Goal: Find specific page/section: Find specific page/section

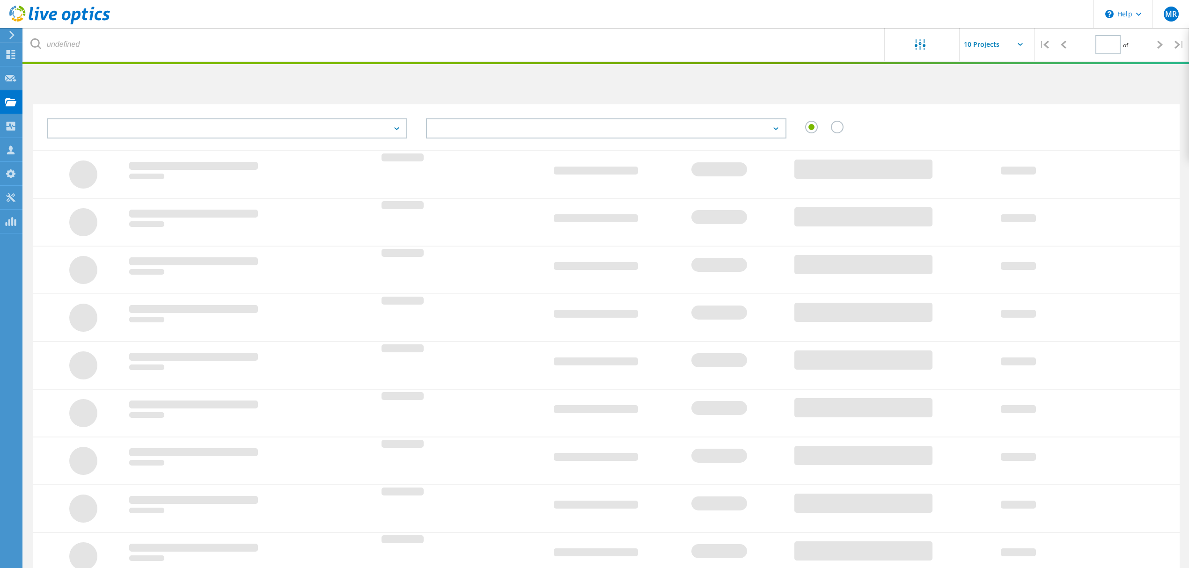
type input "1"
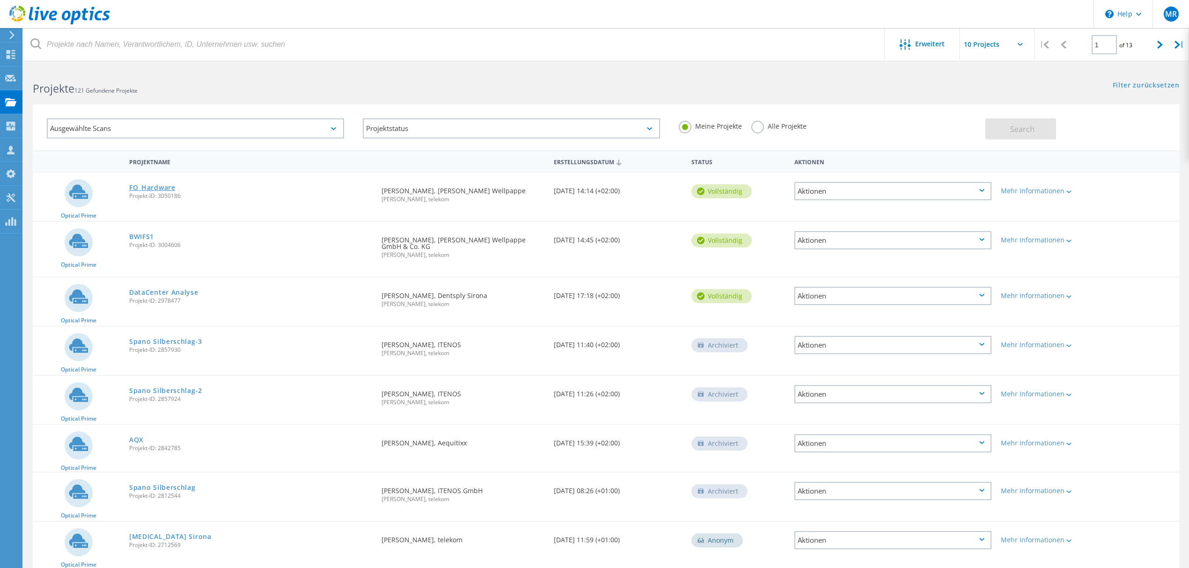
click at [152, 184] on link "FO_Hardware" at bounding box center [152, 187] width 46 height 7
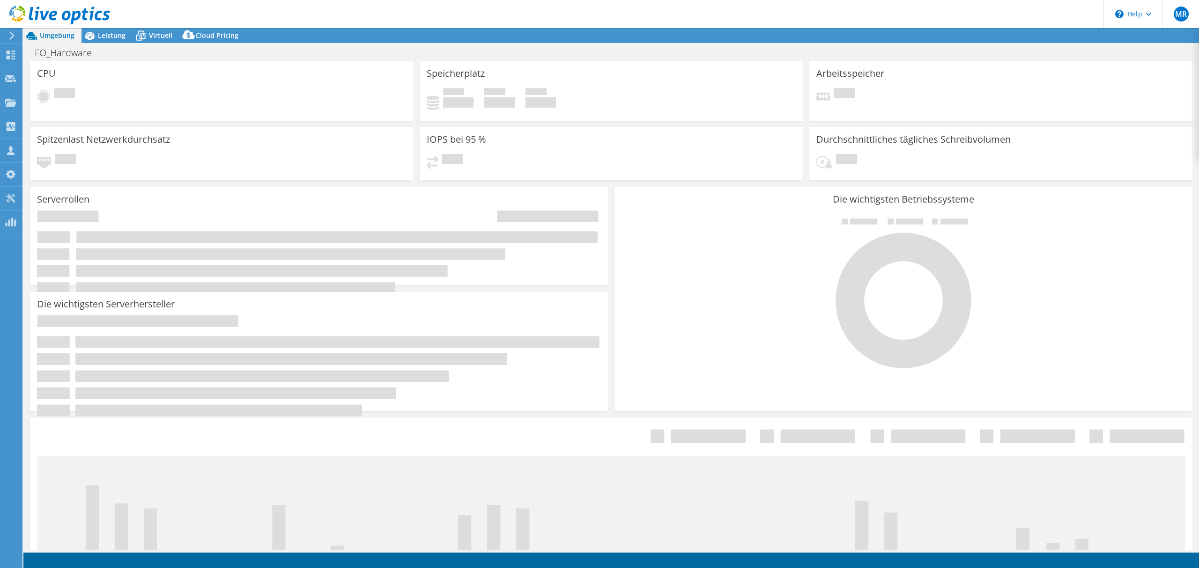
select select "USD"
